Goal: Navigation & Orientation: Find specific page/section

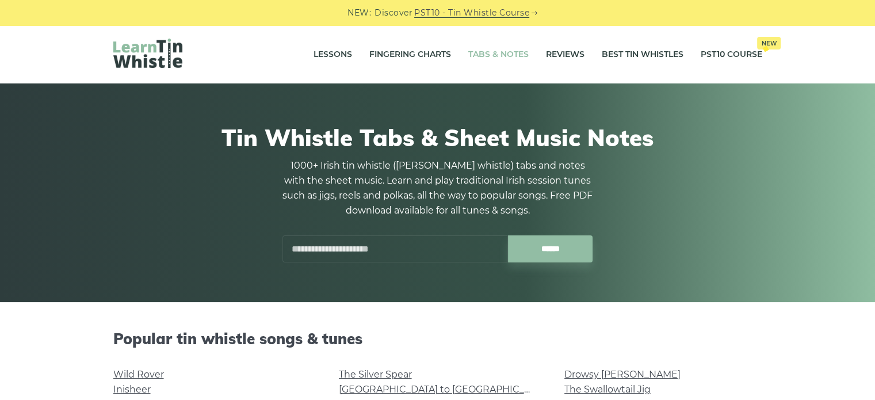
click at [351, 254] on input "text" at bounding box center [394, 248] width 225 height 27
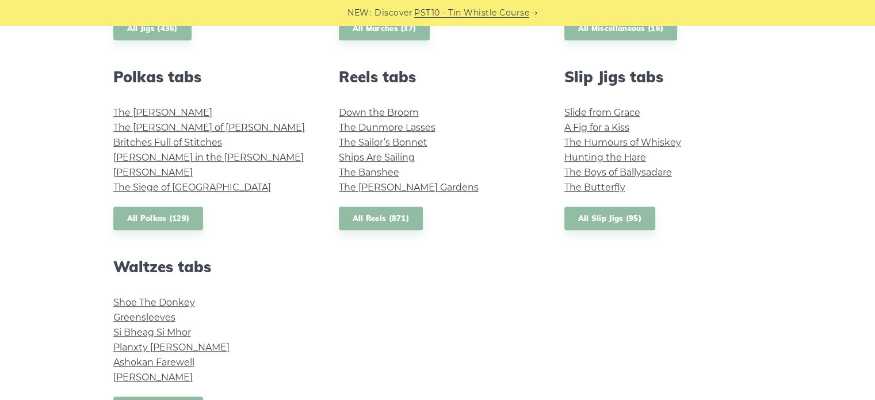
scroll to position [804, 0]
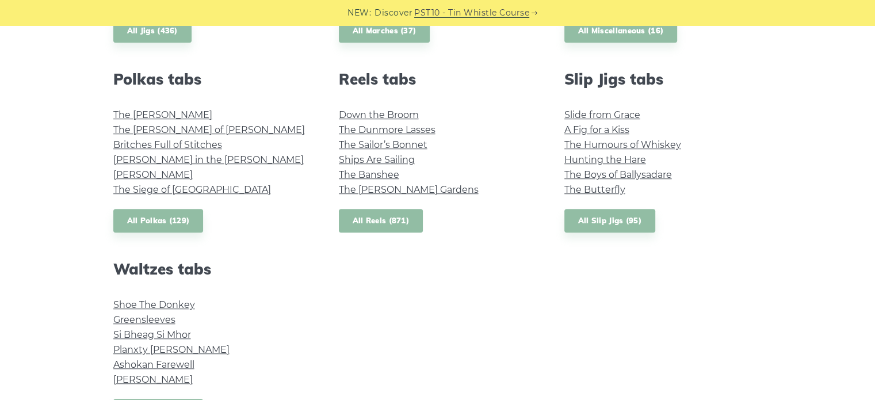
click at [388, 222] on link "All Reels (871)" at bounding box center [381, 221] width 85 height 24
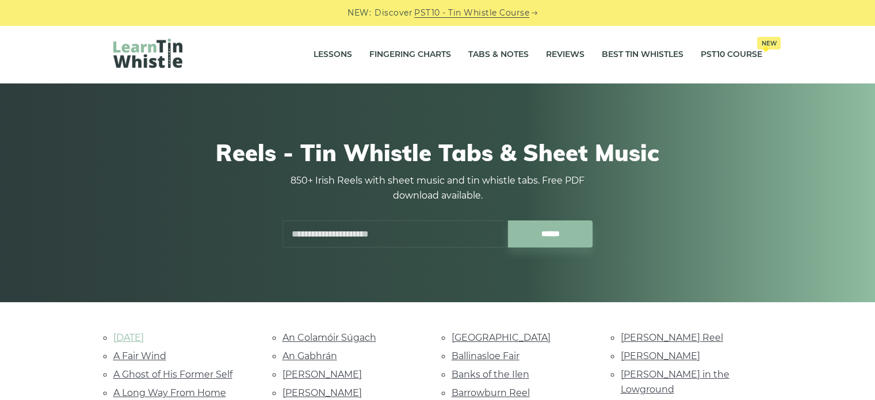
click at [144, 337] on link "[DATE]" at bounding box center [128, 337] width 30 height 11
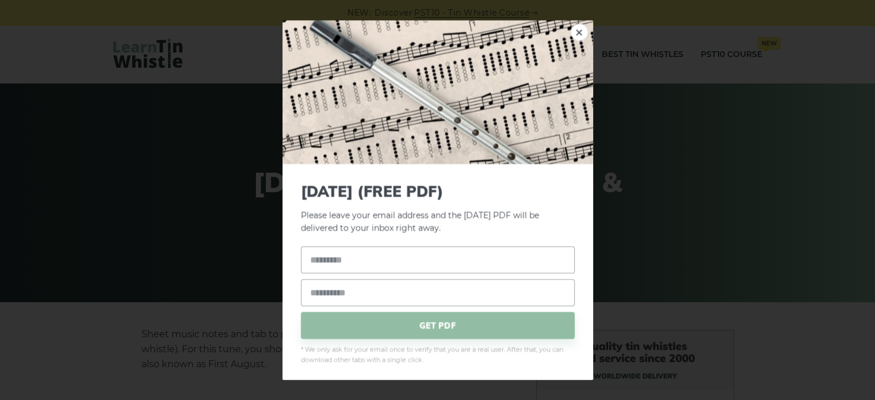
scroll to position [403, 0]
